Goal: Find specific page/section: Find specific page/section

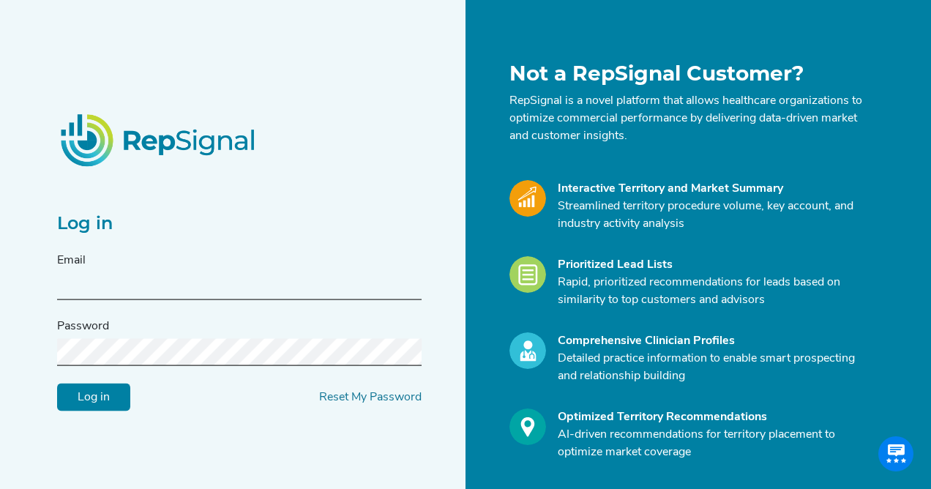
type input "[EMAIL_ADDRESS][DOMAIN_NAME]"
click at [94, 397] on input "Log in" at bounding box center [93, 398] width 73 height 28
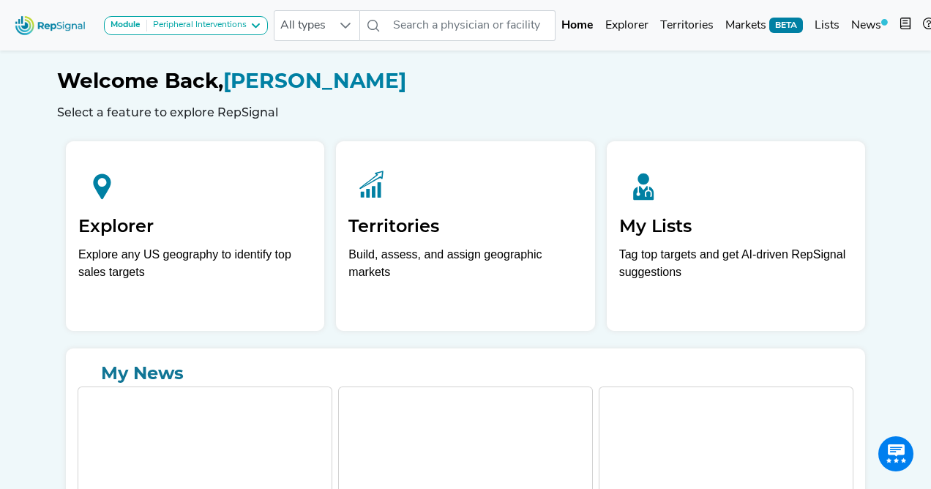
click at [225, 25] on div "Peripheral Interventions" at bounding box center [197, 26] width 100 height 12
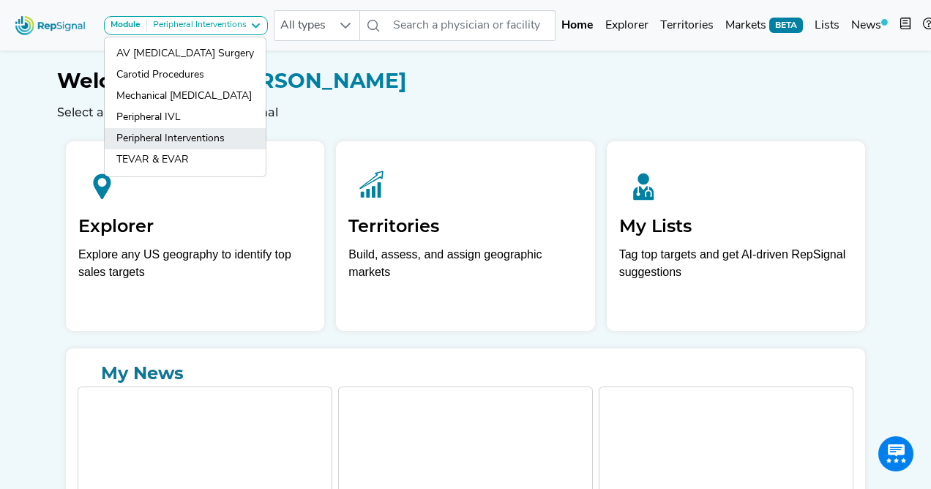
click at [184, 139] on link "Peripheral Interventions" at bounding box center [185, 138] width 161 height 21
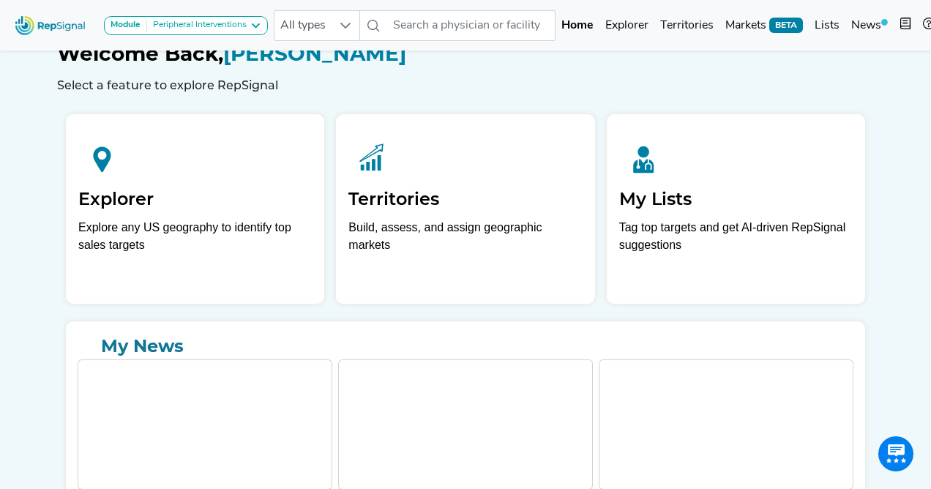
scroll to position [28, 0]
click at [344, 31] on div at bounding box center [346, 25] width 28 height 29
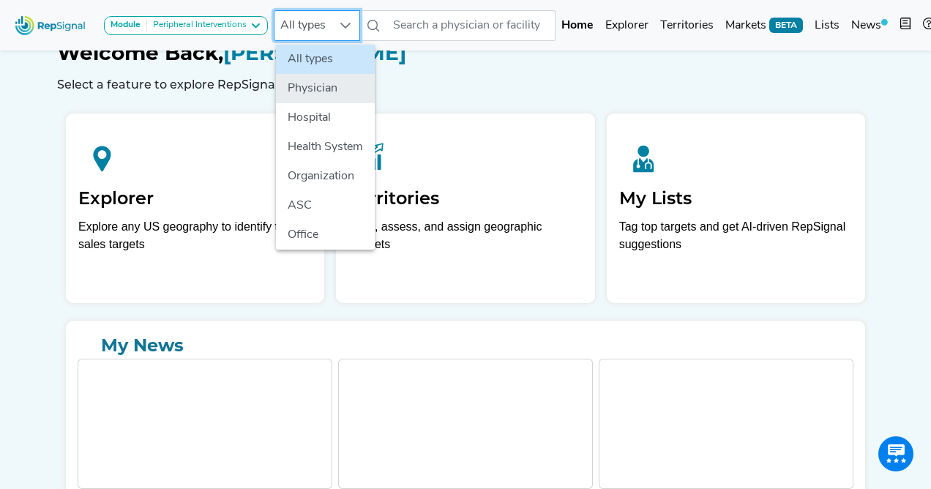
click at [329, 82] on li "Physician" at bounding box center [325, 88] width 99 height 29
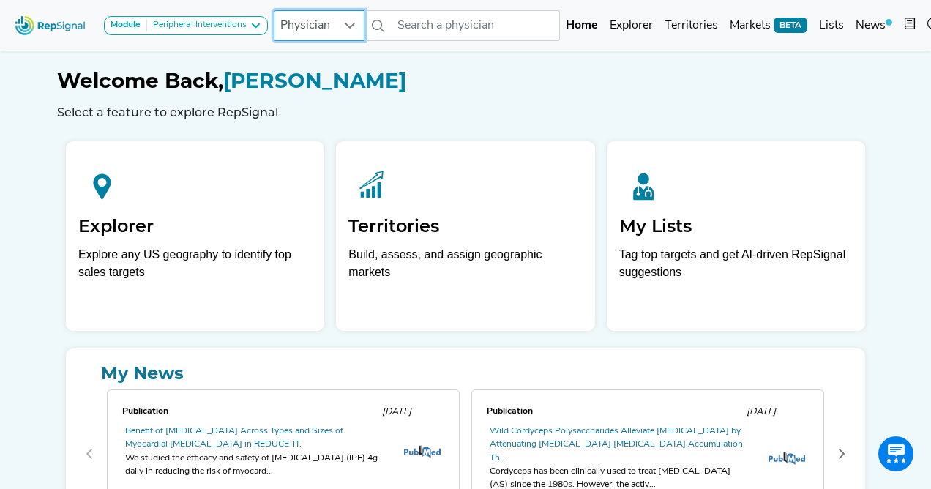
scroll to position [0, 0]
click at [638, 29] on link "Explorer" at bounding box center [631, 25] width 55 height 29
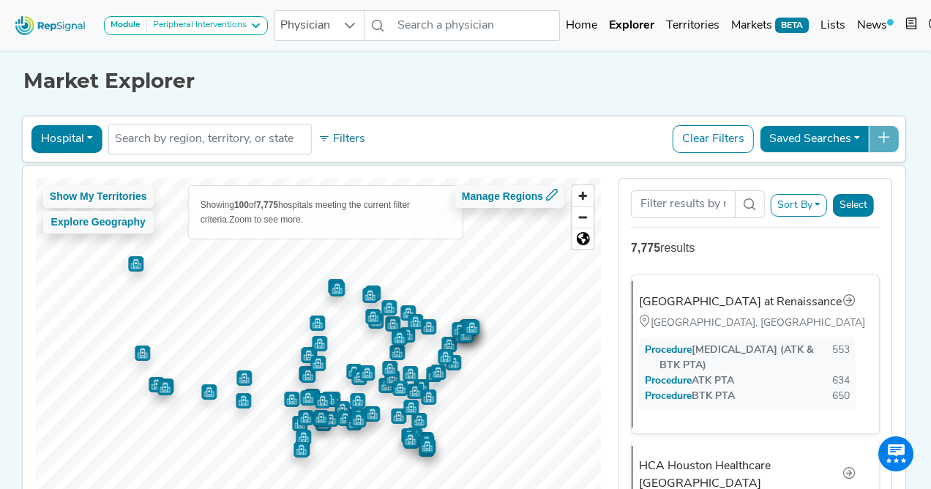
click at [92, 135] on button "Hospital" at bounding box center [66, 139] width 71 height 28
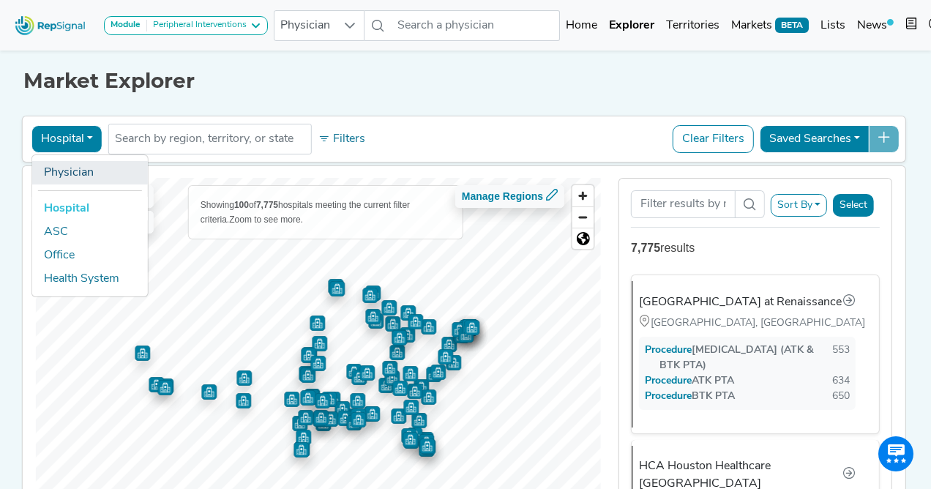
click at [86, 175] on link "Physician" at bounding box center [90, 172] width 116 height 23
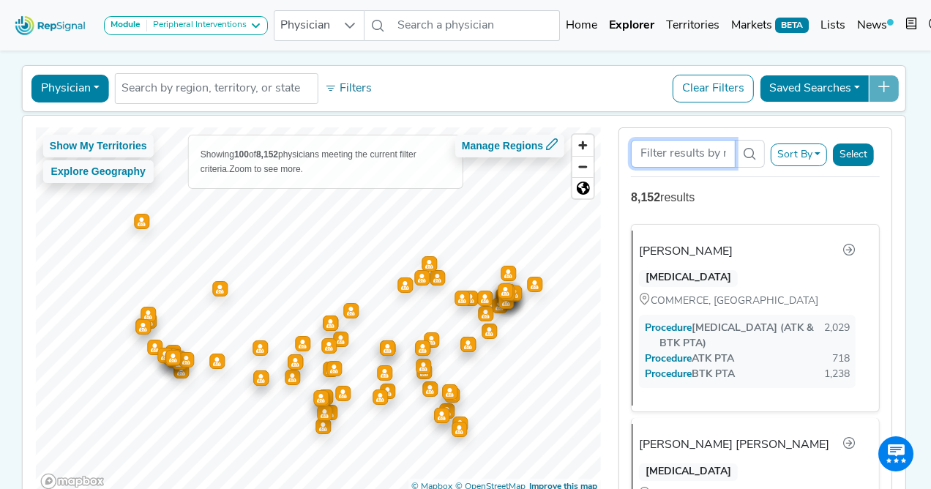
click at [683, 156] on input "Search Term" at bounding box center [683, 154] width 105 height 28
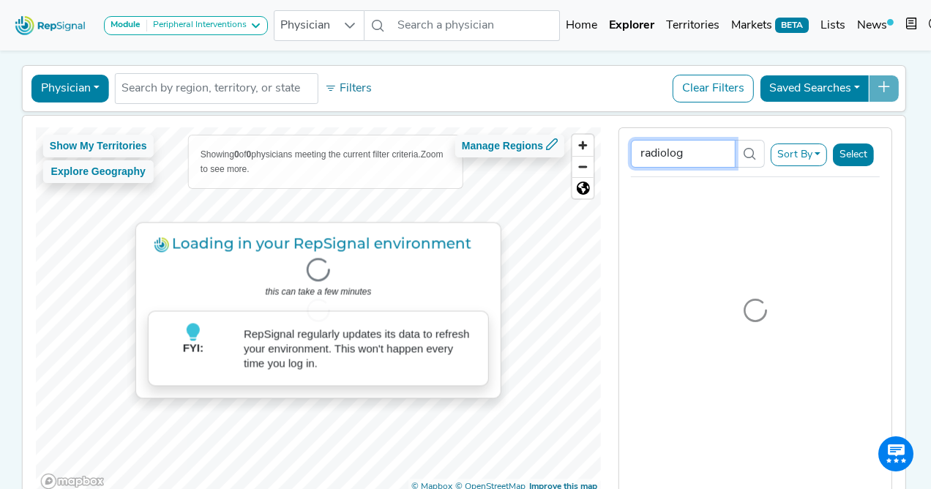
type input "[MEDICAL_DATA]"
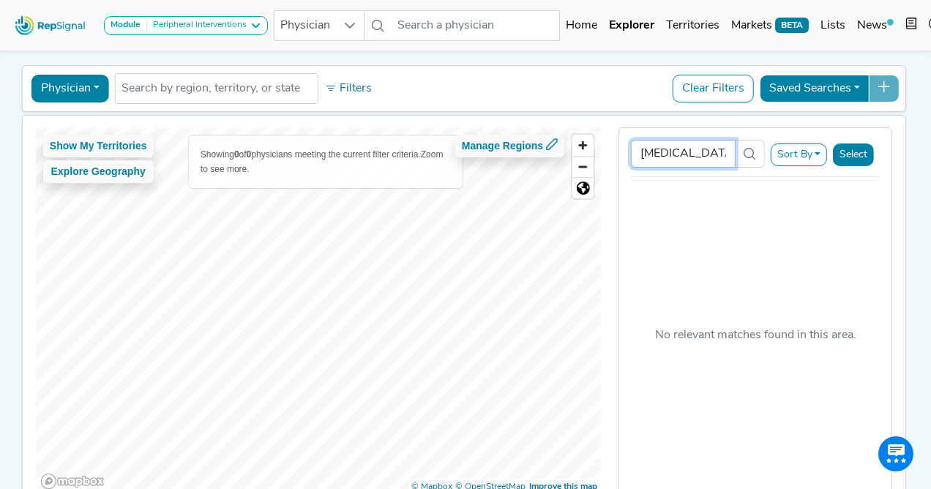
click at [668, 160] on input "[MEDICAL_DATA]" at bounding box center [683, 154] width 105 height 28
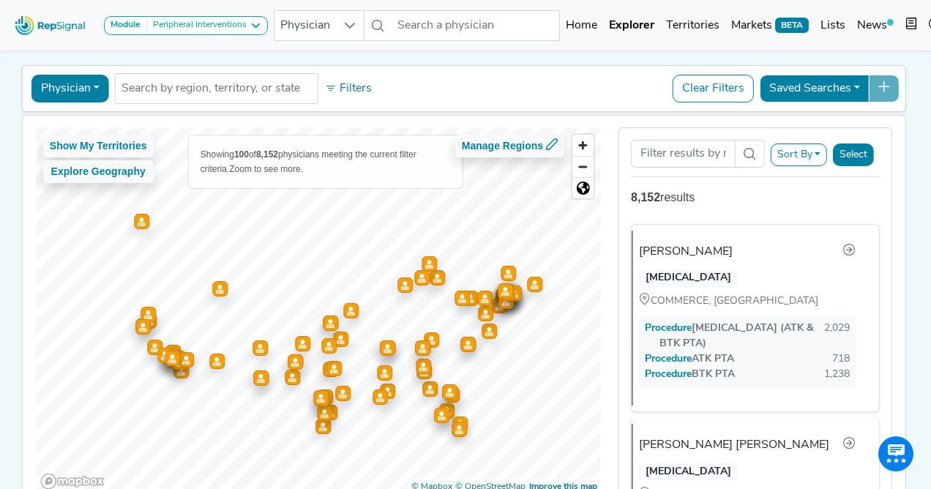
click at [818, 155] on button "Sort By" at bounding box center [799, 154] width 57 height 23
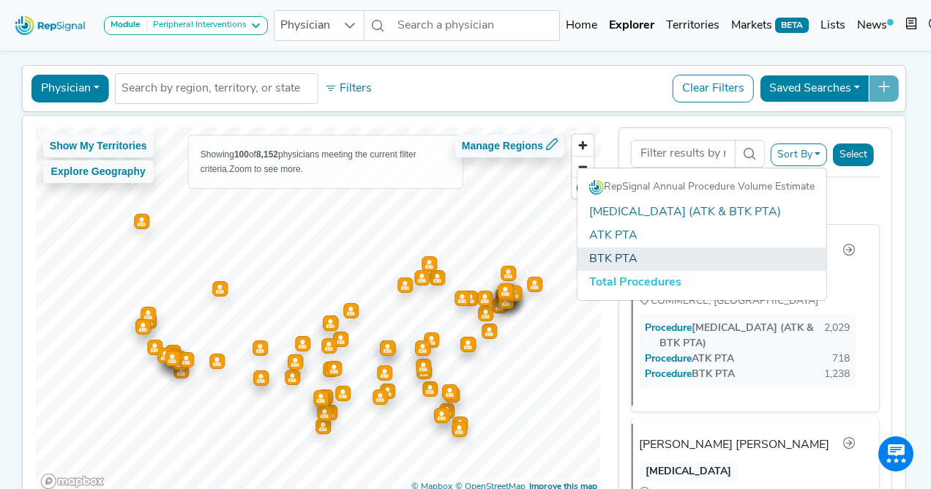
click at [644, 255] on link "BTK PTA" at bounding box center [702, 258] width 249 height 23
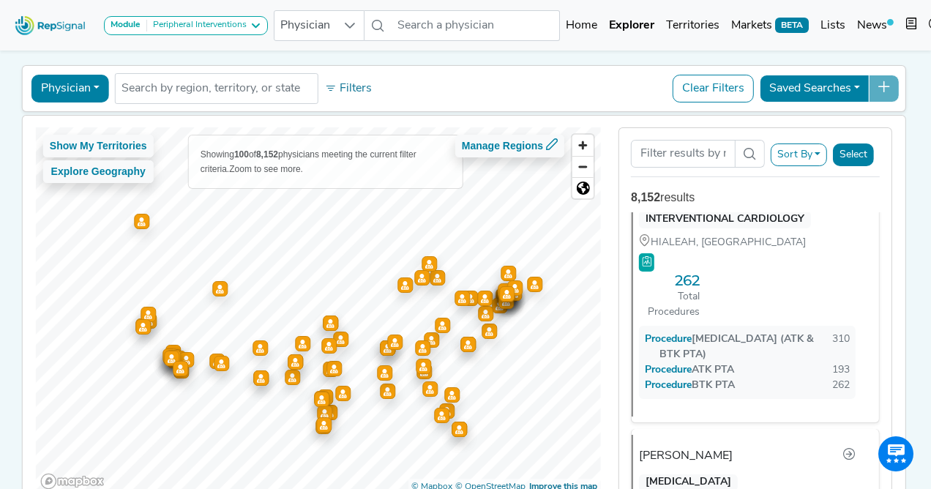
scroll to position [19859, 0]
click at [692, 151] on input "Search Term" at bounding box center [683, 154] width 105 height 28
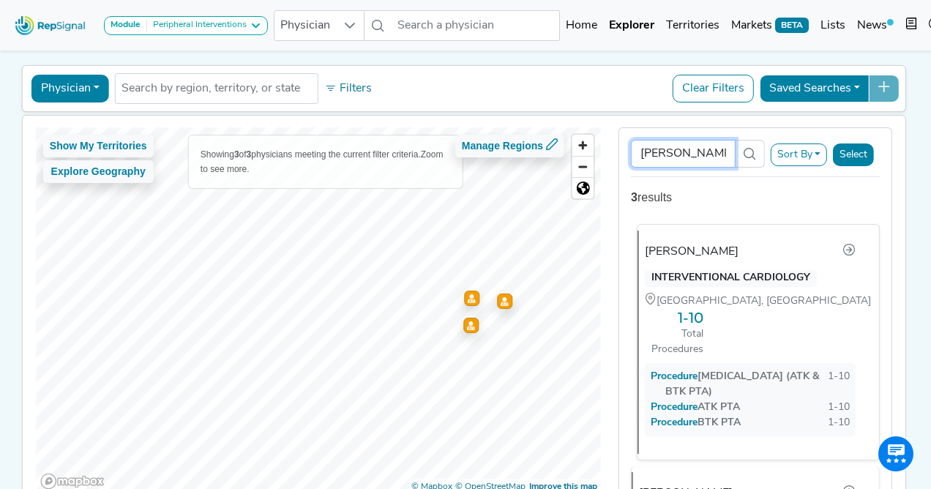
scroll to position [51, 0]
type input "[PERSON_NAME]"
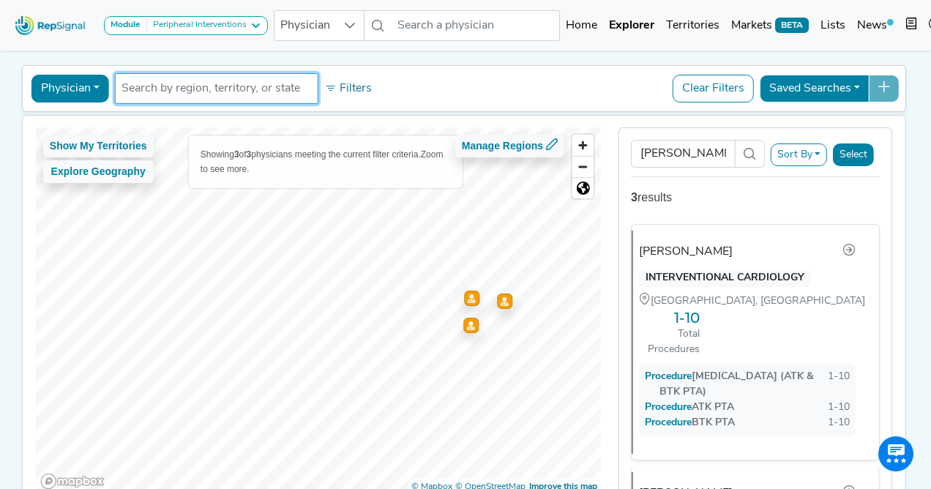
click at [159, 86] on input "text" at bounding box center [217, 89] width 190 height 18
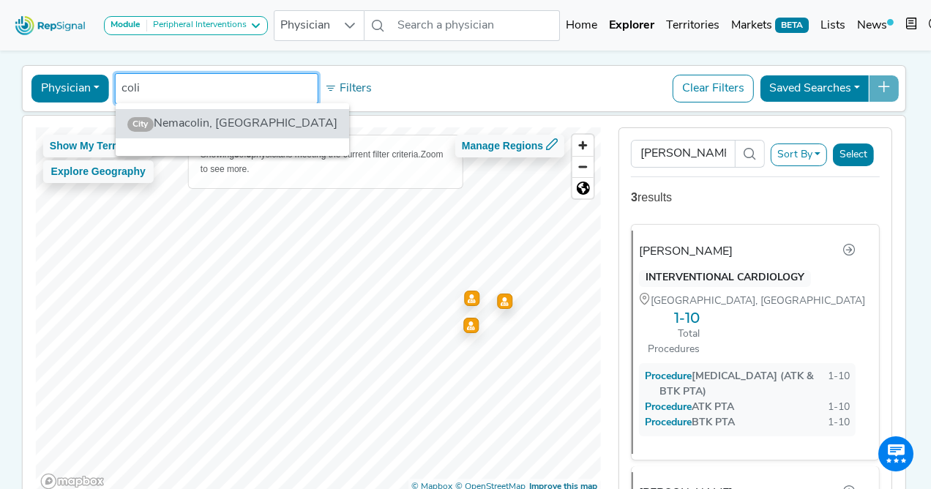
type input "[PERSON_NAME]"
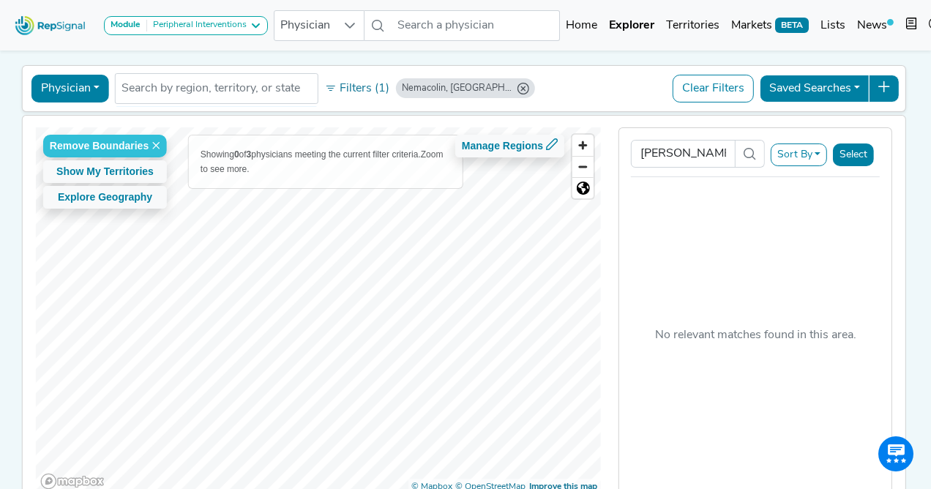
click at [852, 159] on button "Select" at bounding box center [853, 154] width 41 height 23
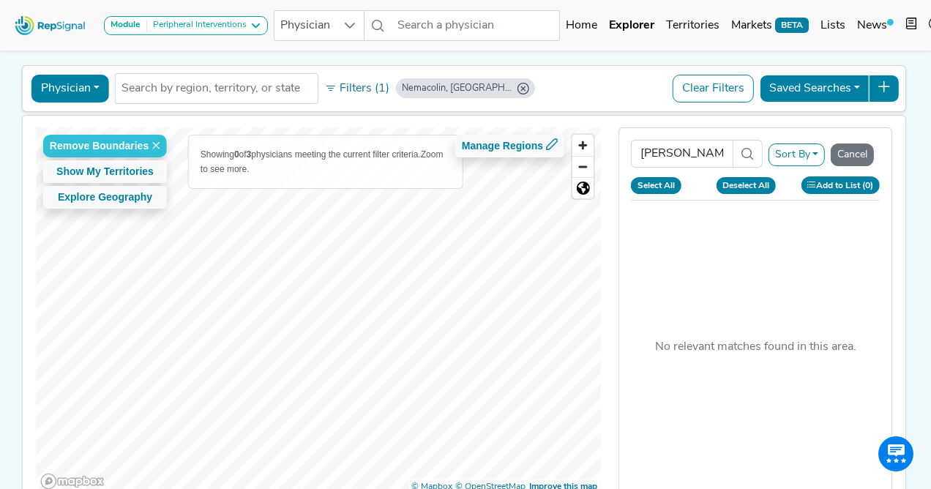
click at [518, 89] on icon "Nemacolin, PA" at bounding box center [524, 89] width 12 height 12
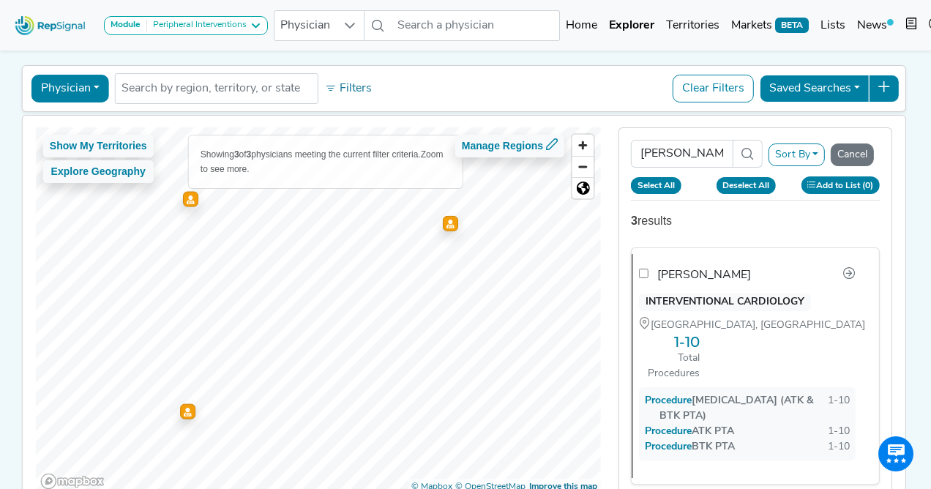
checkbox input "false"
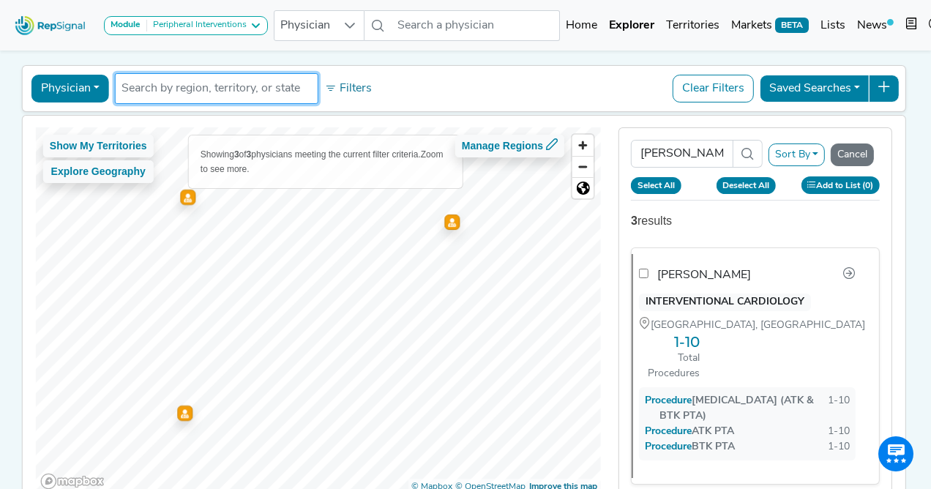
click at [156, 87] on input "text" at bounding box center [217, 89] width 190 height 18
checkbox input "false"
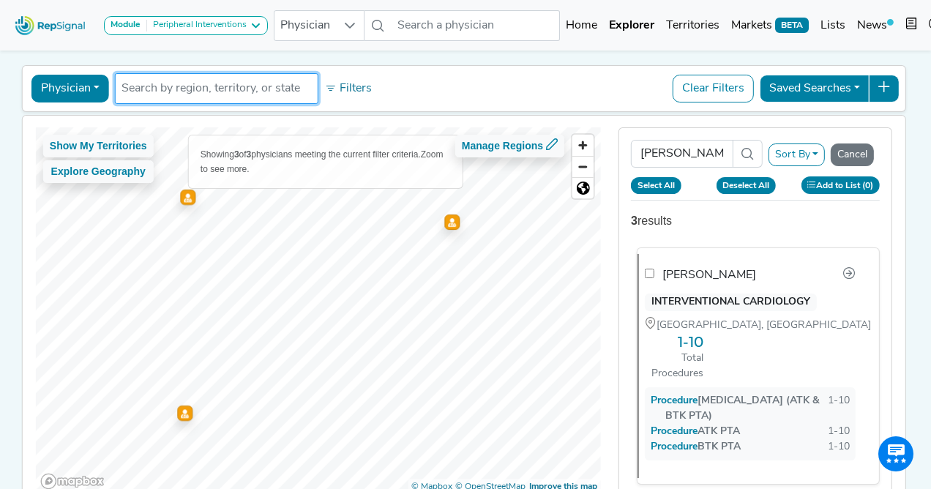
checkbox input "false"
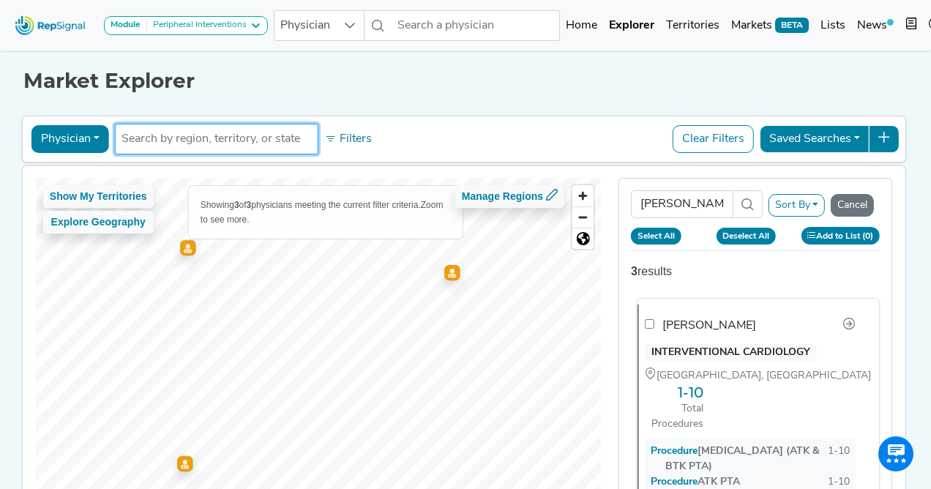
scroll to position [-1, 0]
checkbox input "false"
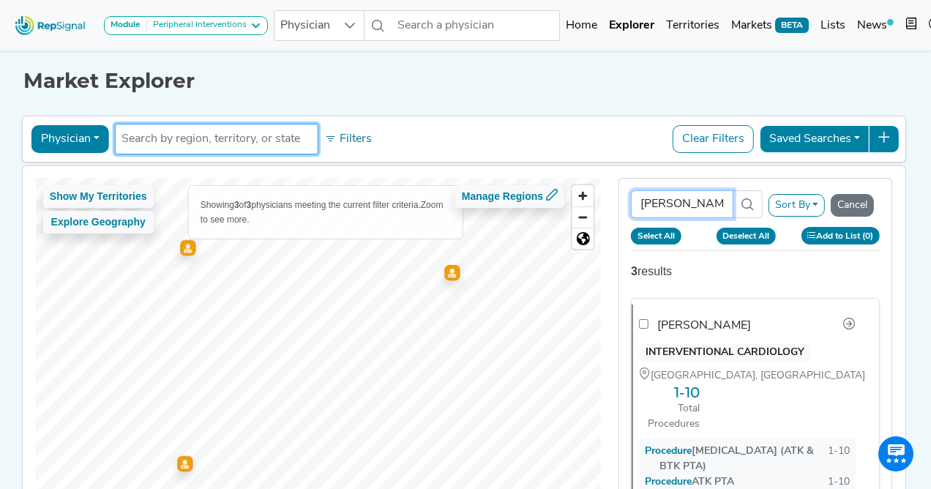
click at [699, 204] on input "[PERSON_NAME]" at bounding box center [682, 204] width 102 height 28
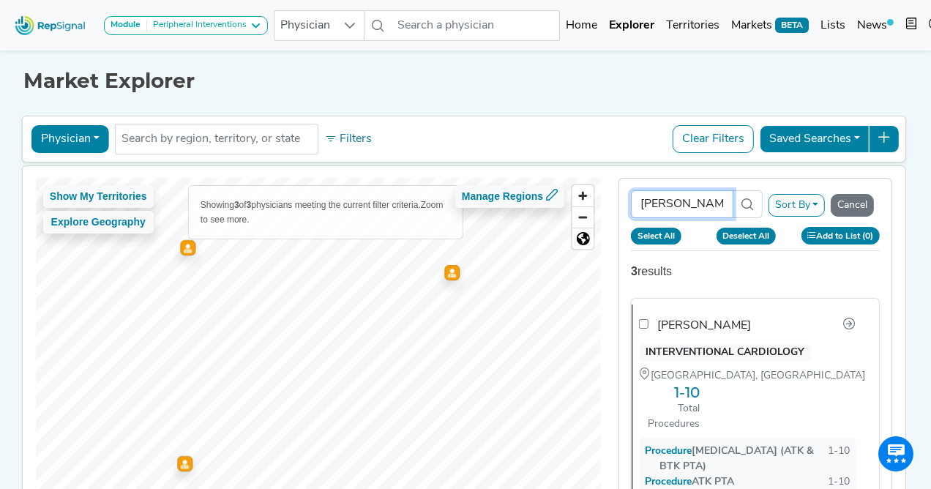
click at [699, 204] on input "[PERSON_NAME]" at bounding box center [682, 204] width 102 height 28
type input "\"
